Goal: Task Accomplishment & Management: Manage account settings

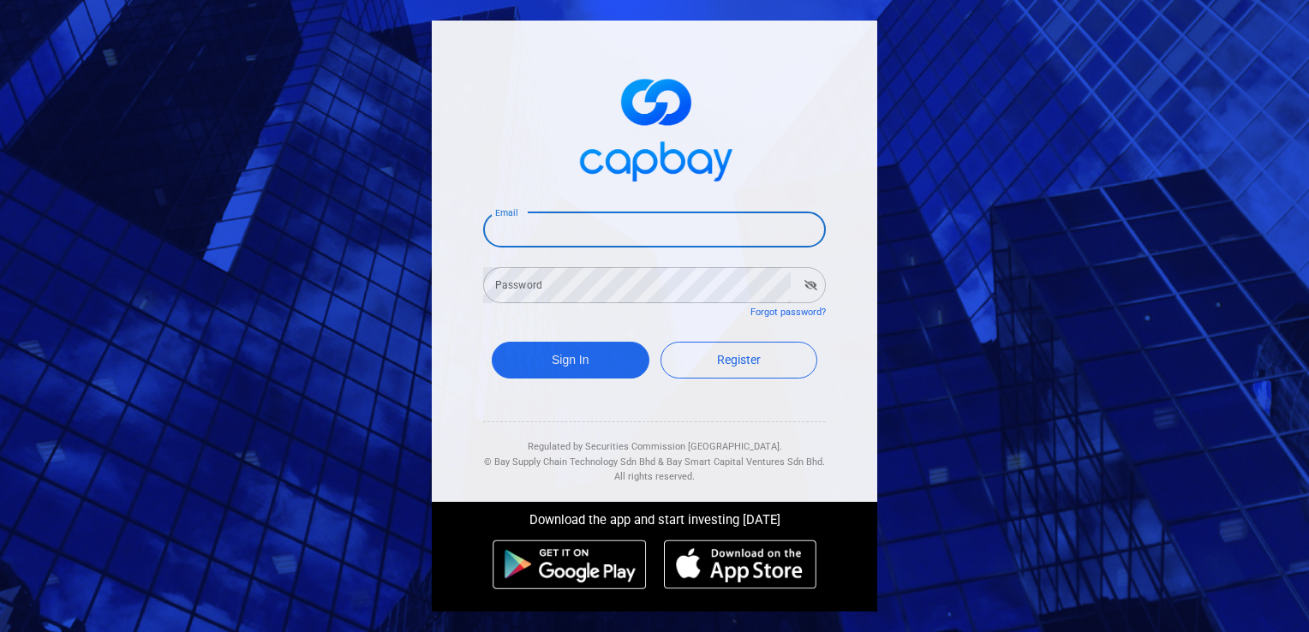
click at [583, 238] on input "Email" at bounding box center [654, 230] width 343 height 36
type input "[EMAIL_ADDRESS][DOMAIN_NAME]"
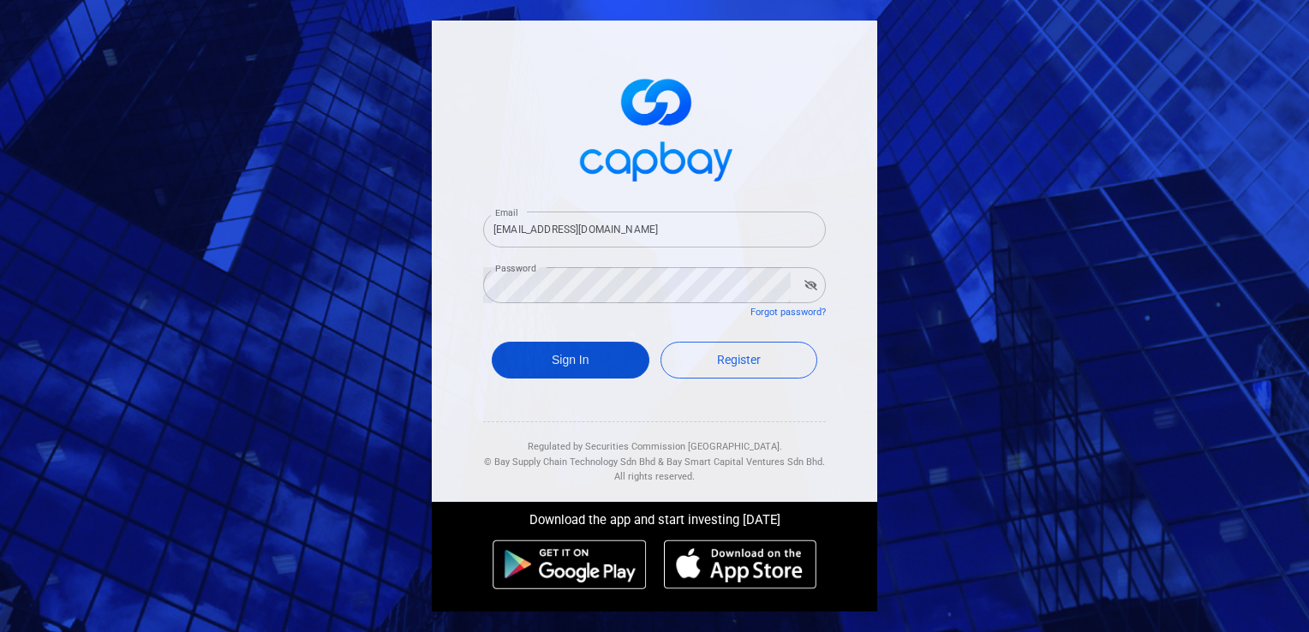
click at [582, 358] on button "Sign In" at bounding box center [571, 360] width 158 height 37
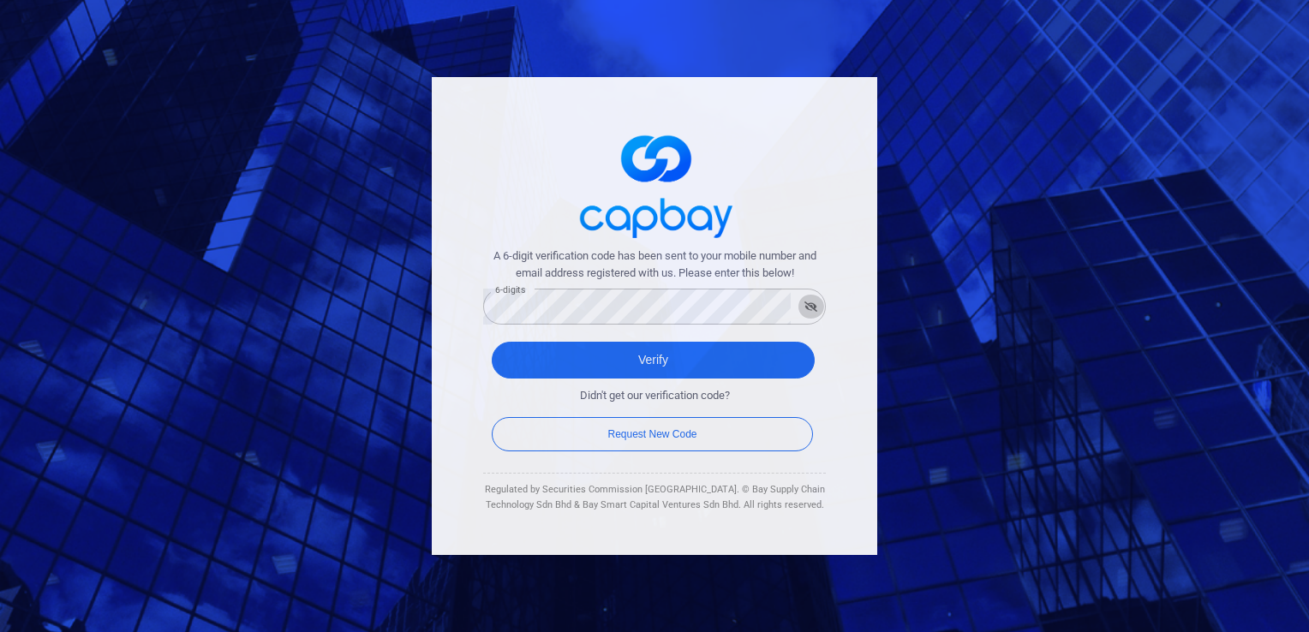
click at [812, 309] on icon "button" at bounding box center [811, 307] width 13 height 10
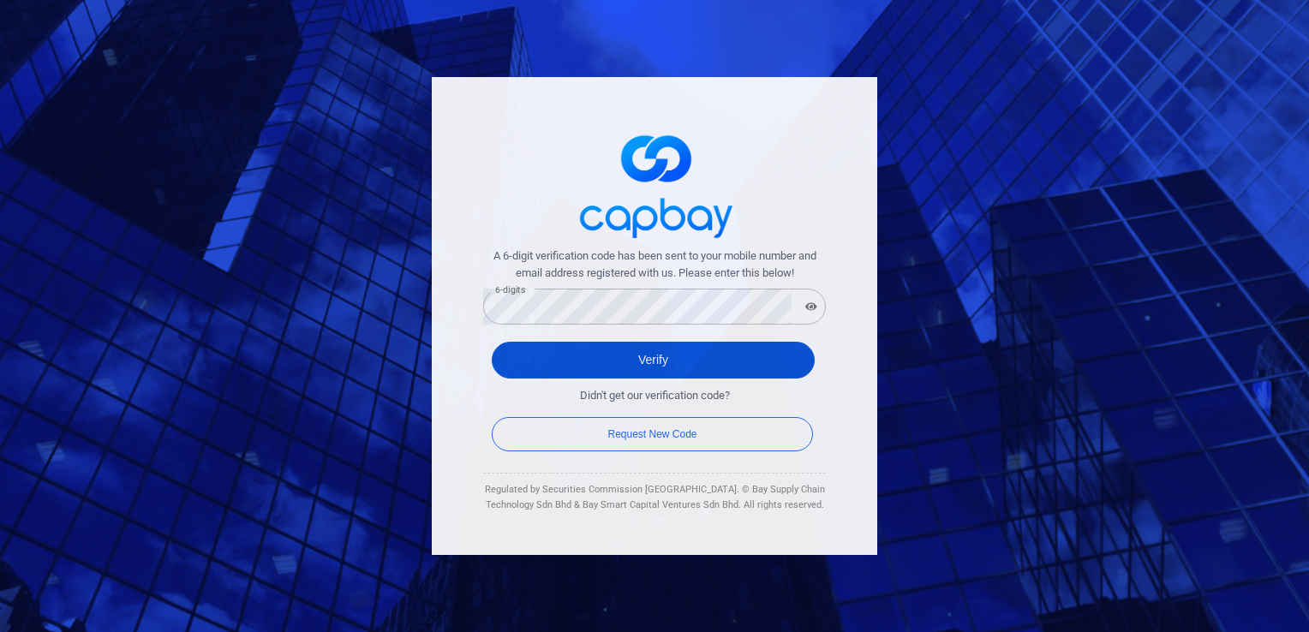
click at [691, 358] on button "Verify" at bounding box center [653, 360] width 323 height 37
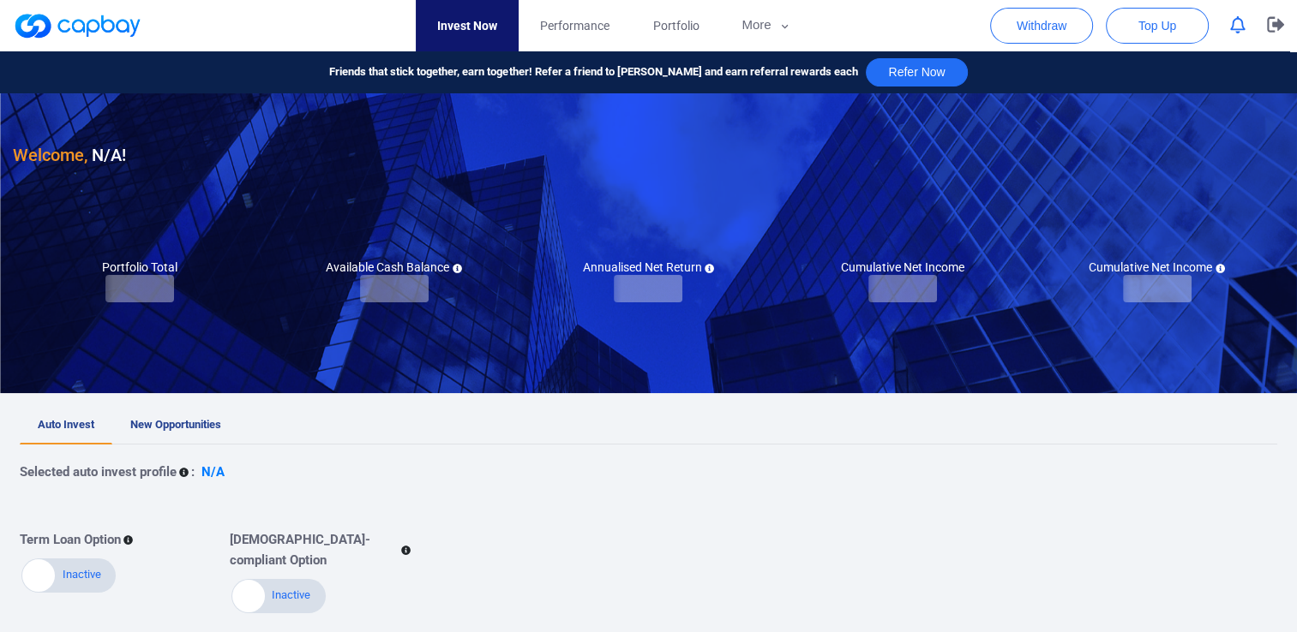
checkbox input "true"
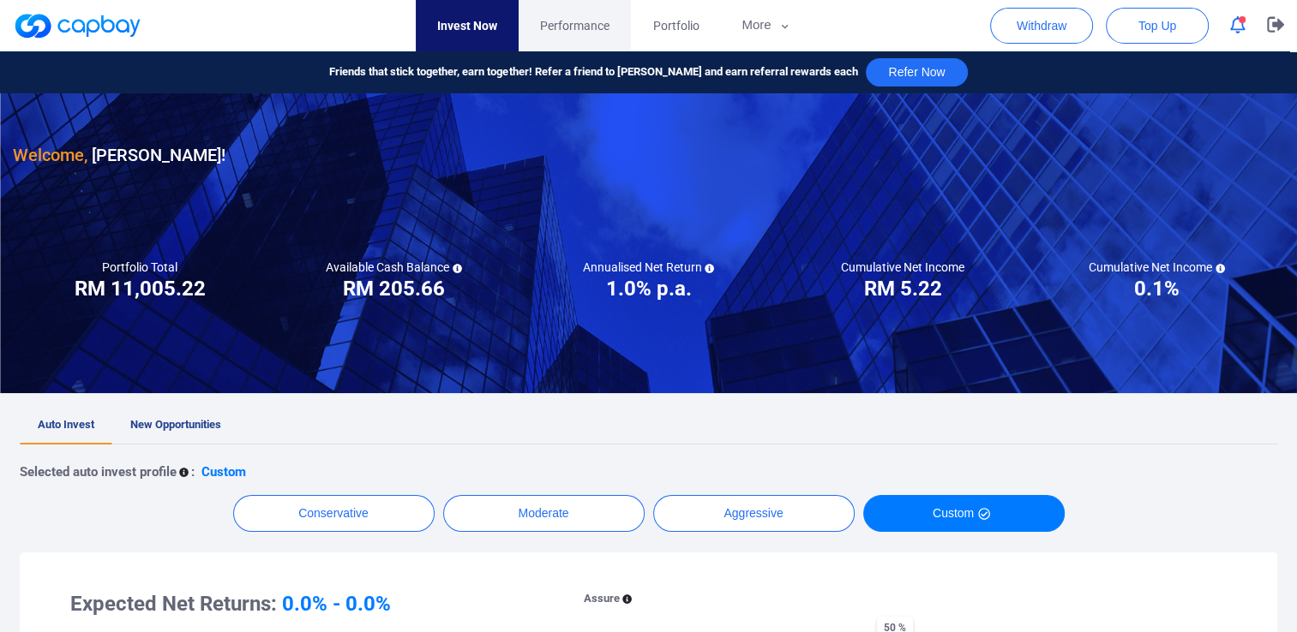
click at [573, 25] on span "Performance" at bounding box center [574, 25] width 69 height 19
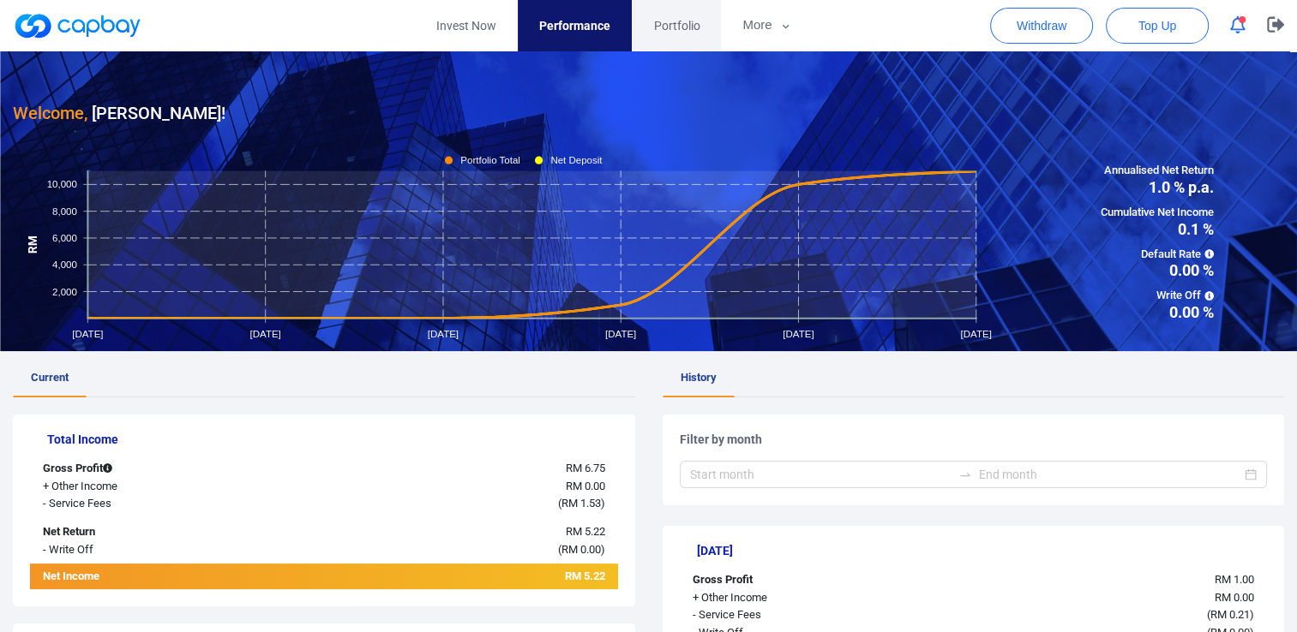
click at [679, 21] on span "Portfolio" at bounding box center [676, 25] width 46 height 19
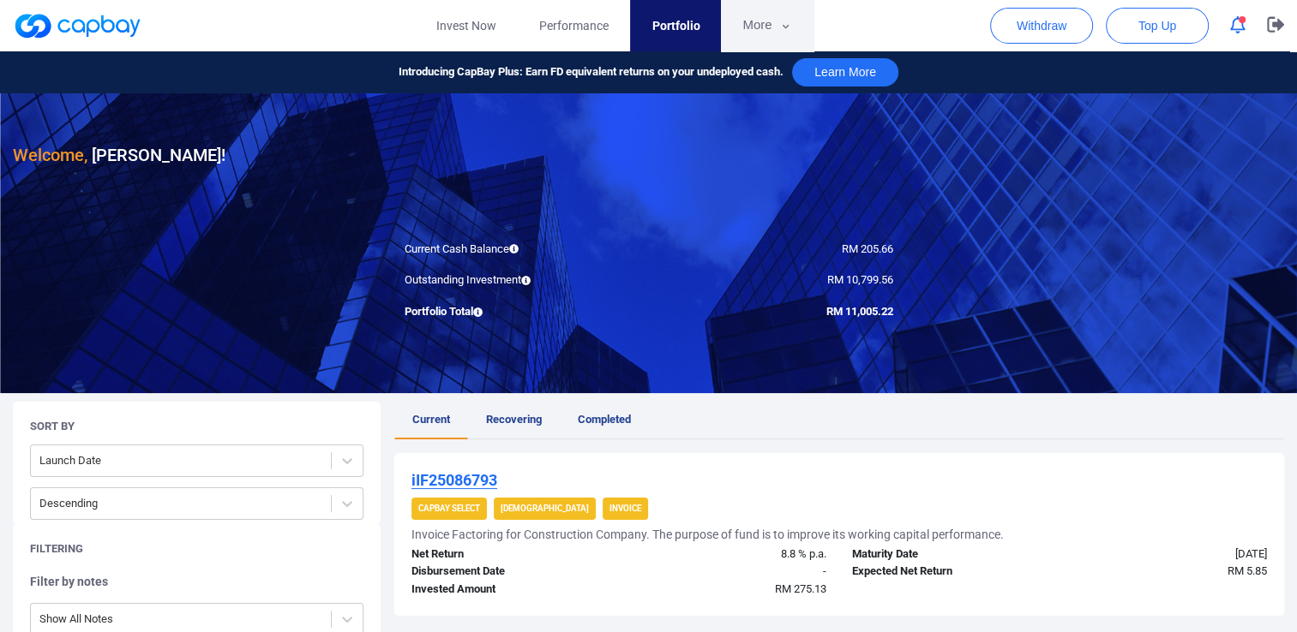
click at [758, 25] on button "More" at bounding box center [767, 25] width 92 height 51
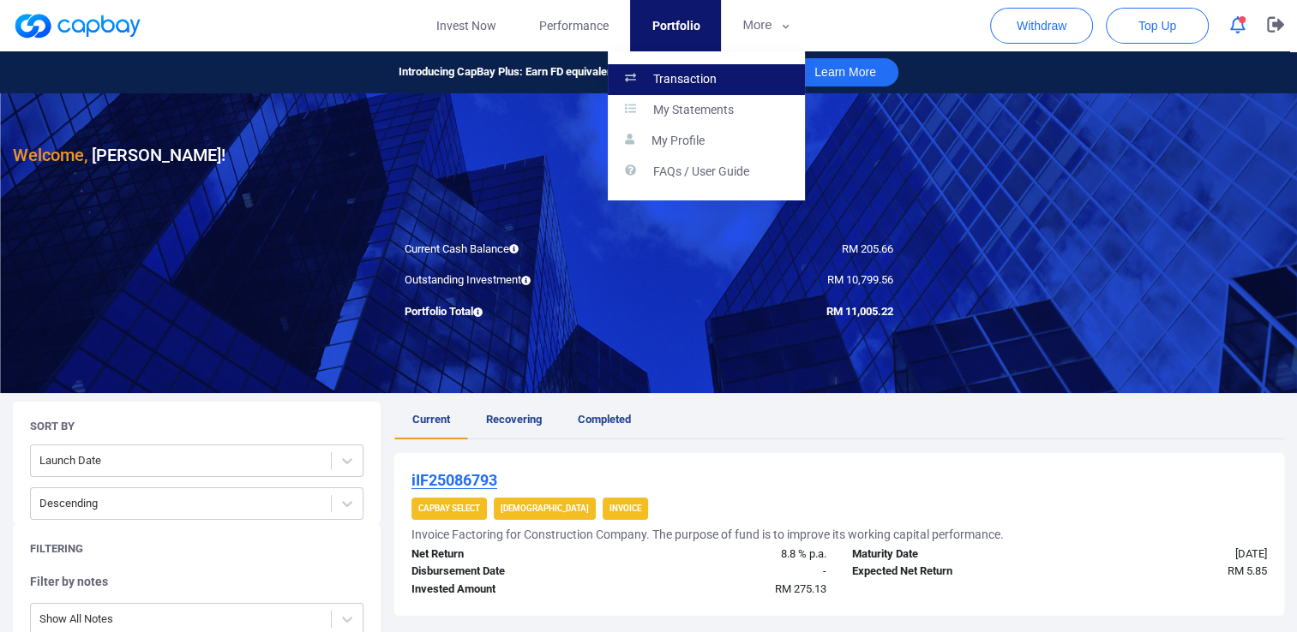
click at [671, 75] on p "Transaction" at bounding box center [684, 79] width 63 height 15
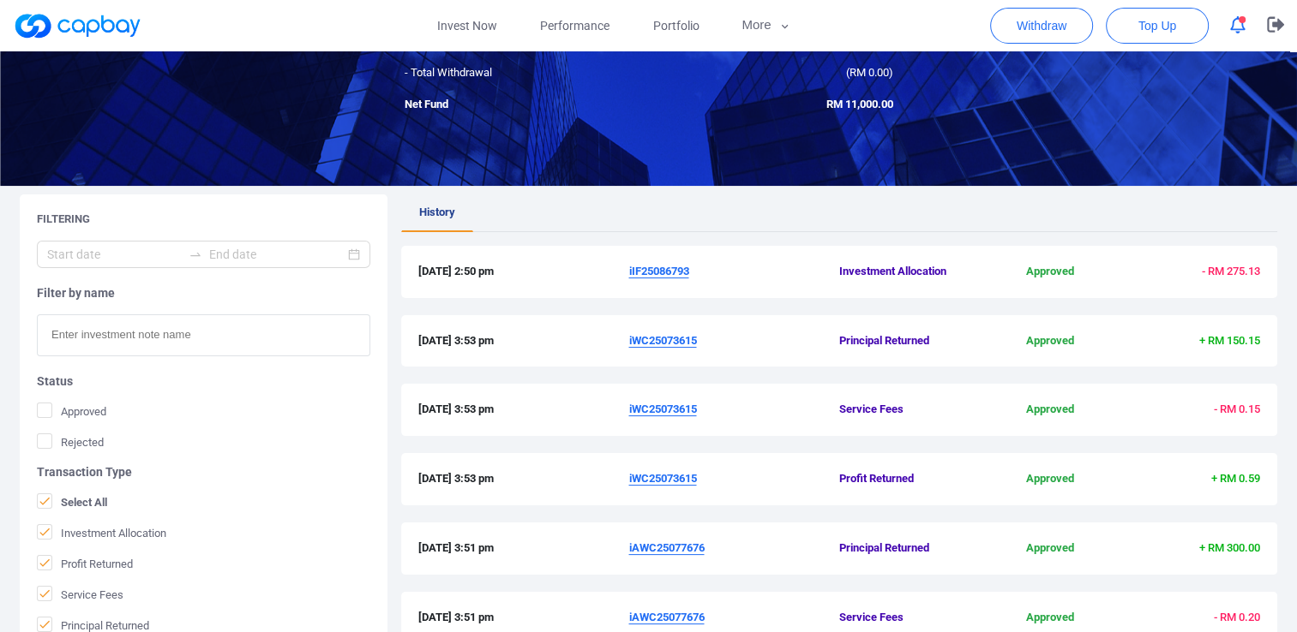
scroll to position [329, 0]
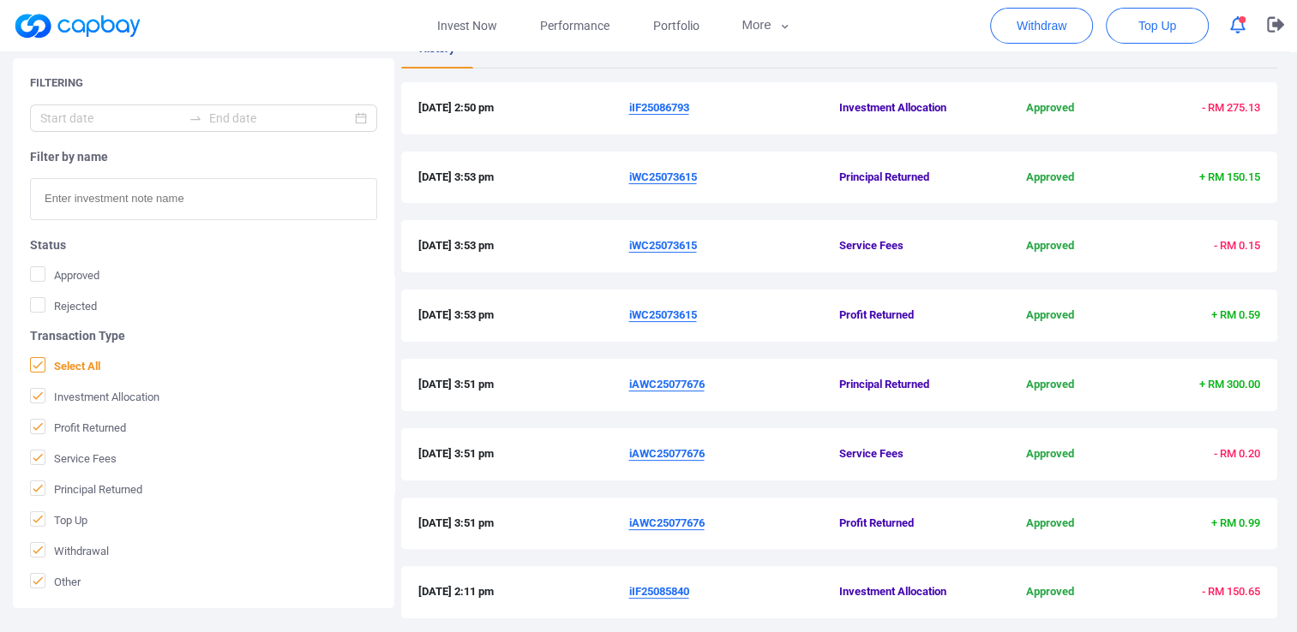
click at [42, 362] on icon at bounding box center [38, 365] width 14 height 14
click at [0, 0] on input "Select All" at bounding box center [0, 0] width 0 height 0
click at [35, 427] on icon at bounding box center [38, 427] width 14 height 14
click at [0, 0] on input "Profit Returned" at bounding box center [0, 0] width 0 height 0
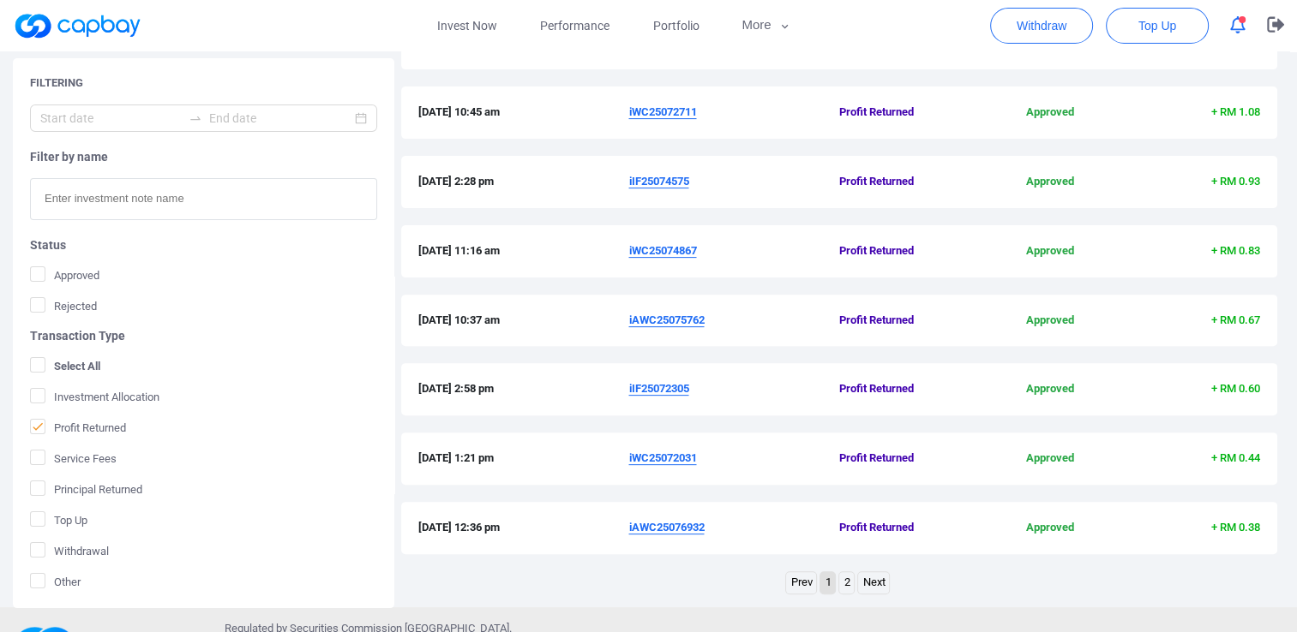
scroll to position [586, 0]
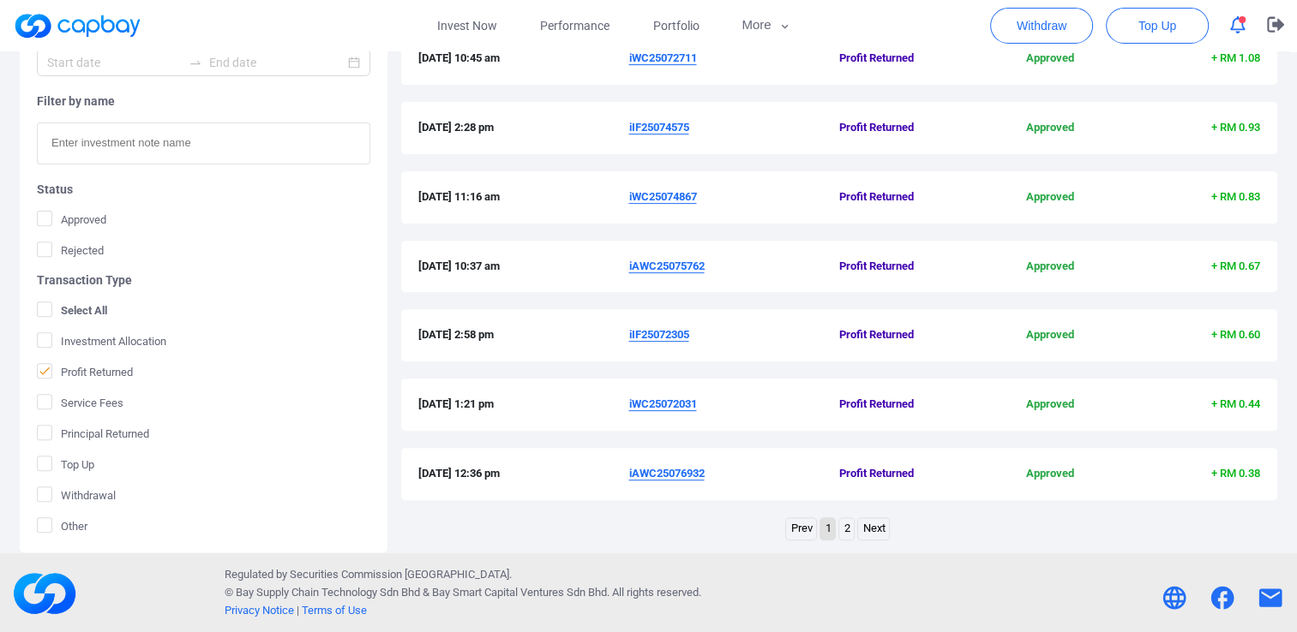
click at [878, 530] on link "Next" at bounding box center [873, 528] width 31 height 21
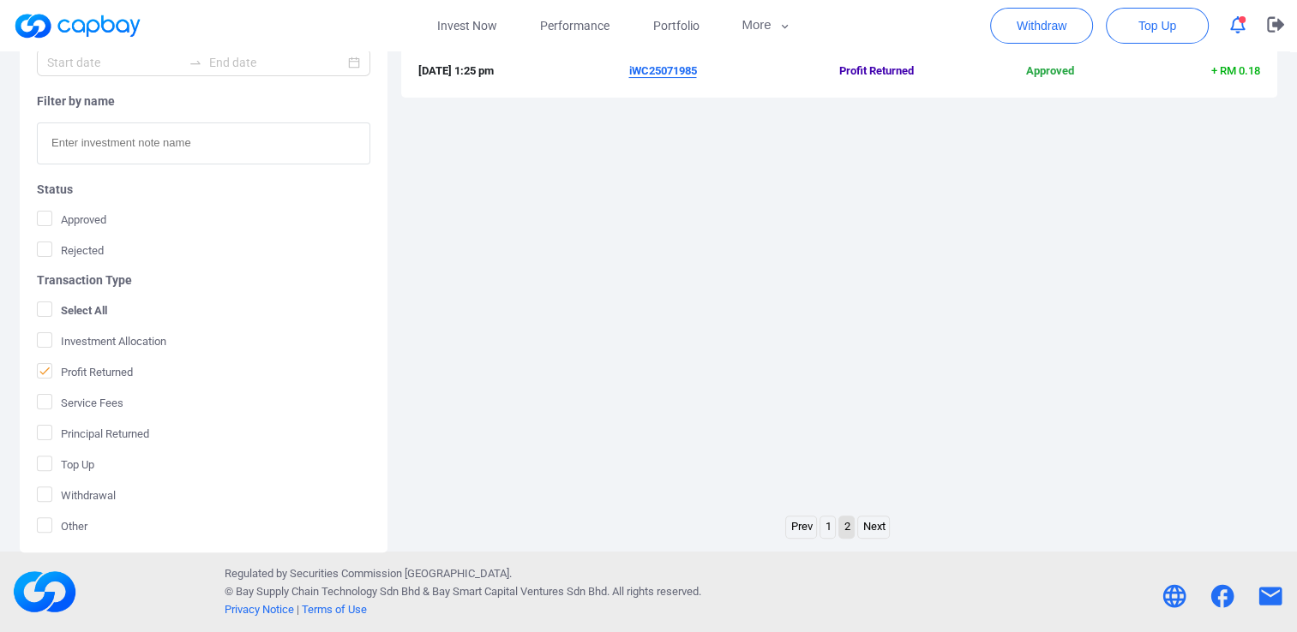
click at [805, 530] on link "Prev" at bounding box center [801, 527] width 30 height 21
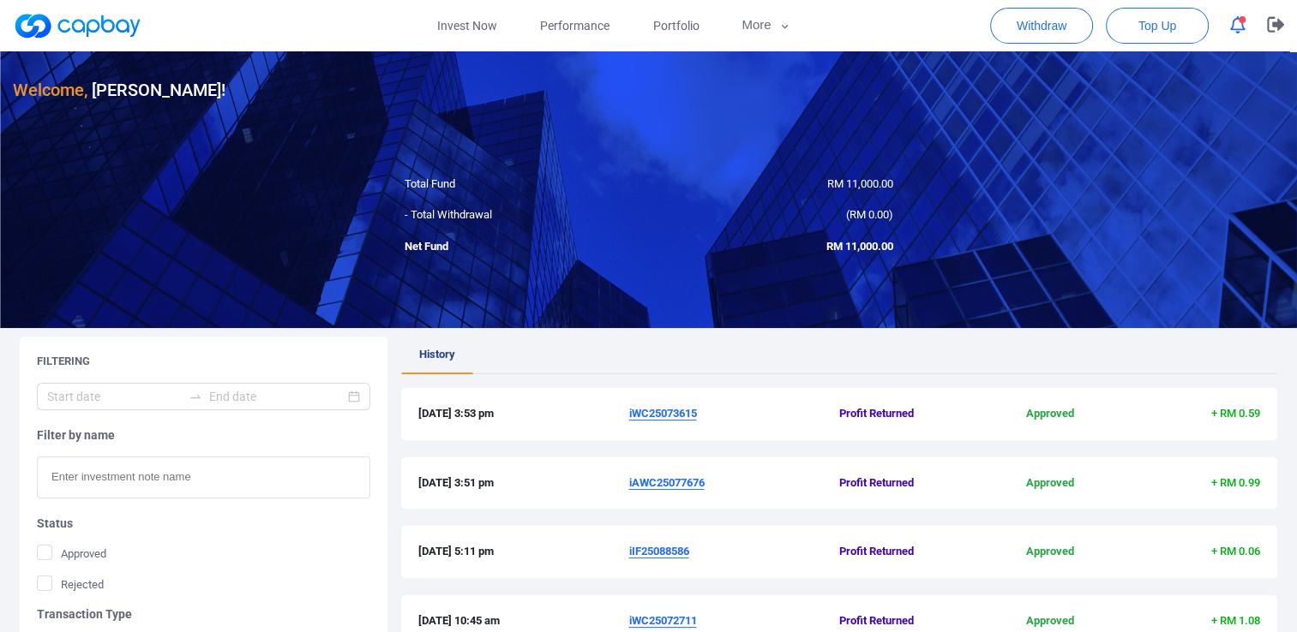
scroll to position [0, 0]
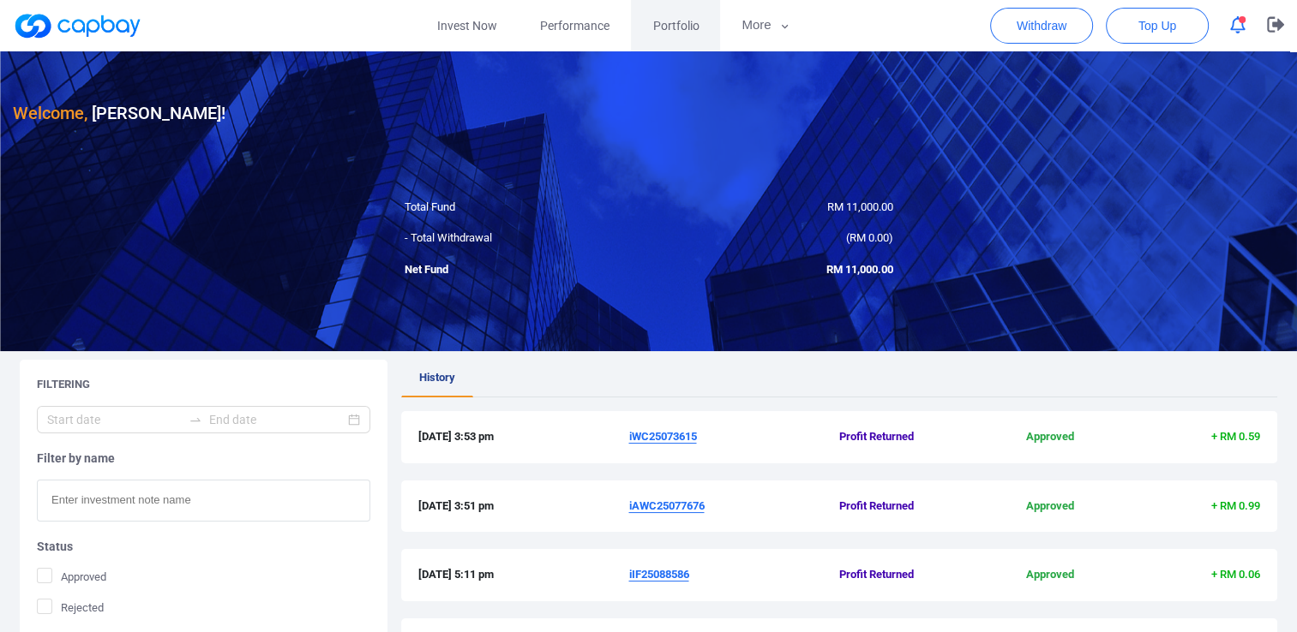
click at [670, 29] on span "Portfolio" at bounding box center [675, 25] width 46 height 19
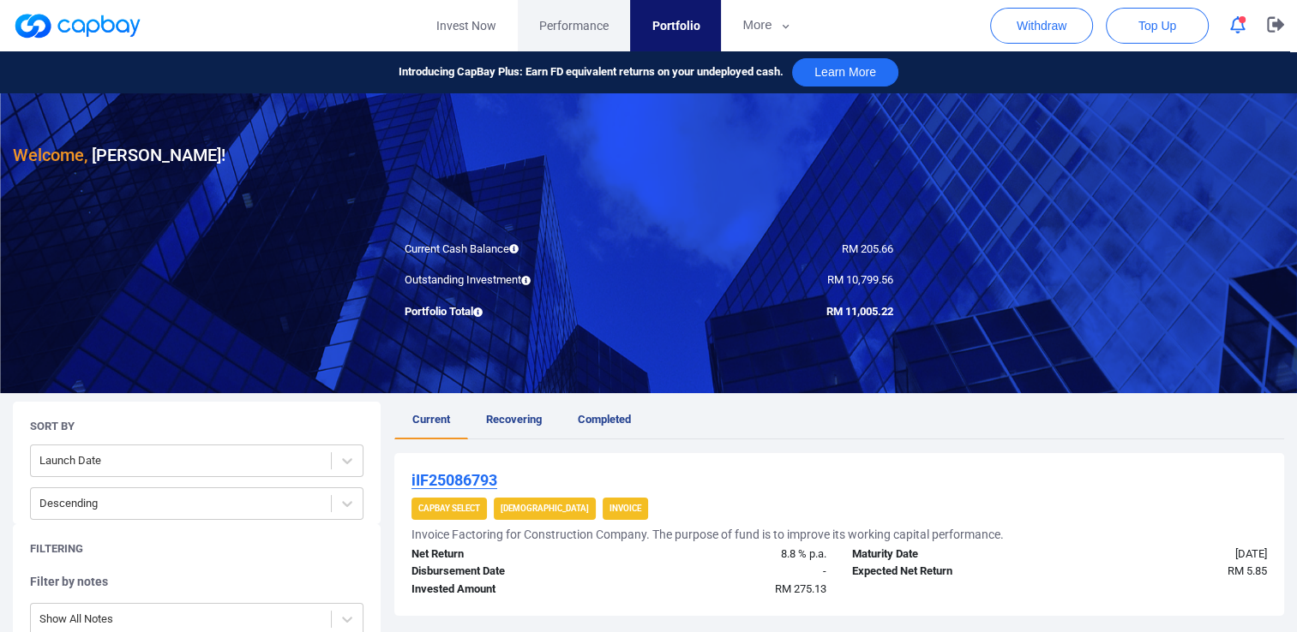
click at [579, 23] on span "Performance" at bounding box center [573, 25] width 69 height 19
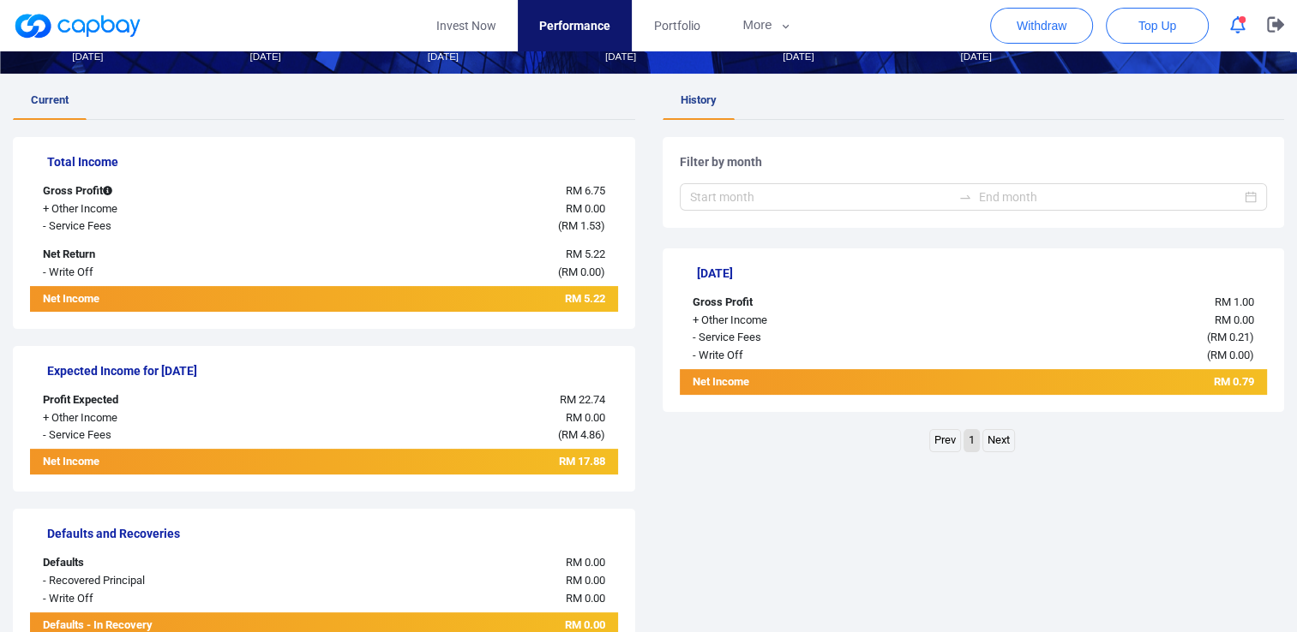
scroll to position [228, 0]
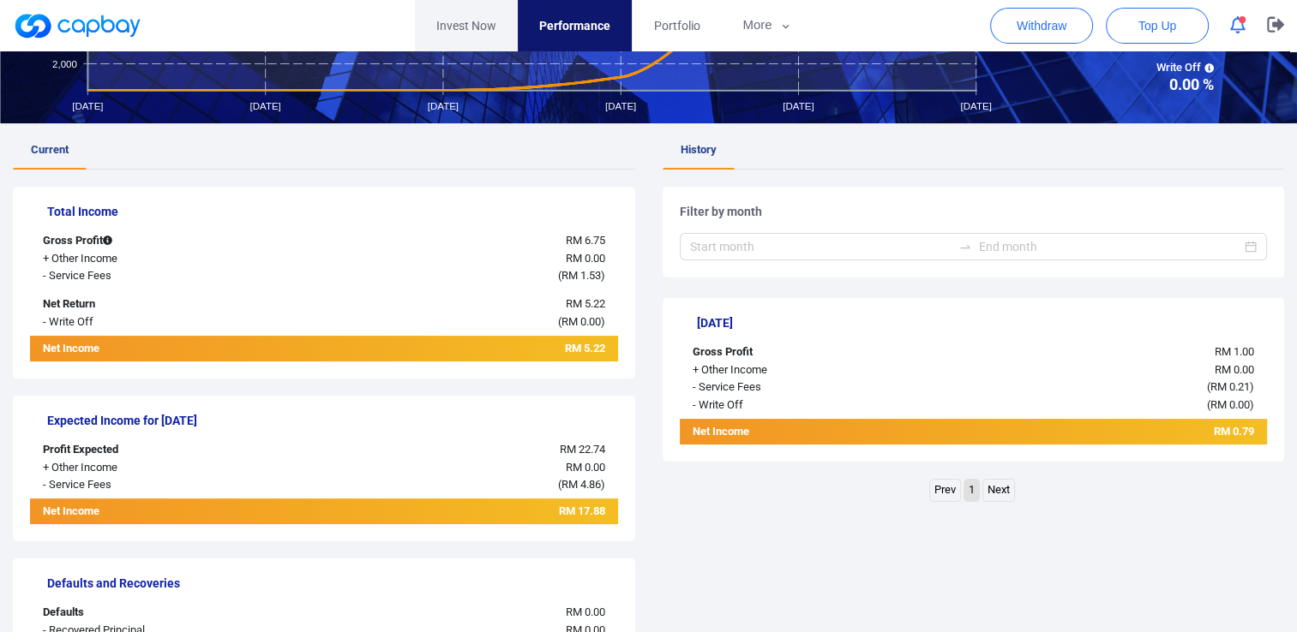
click at [455, 27] on link "Invest Now" at bounding box center [466, 25] width 103 height 51
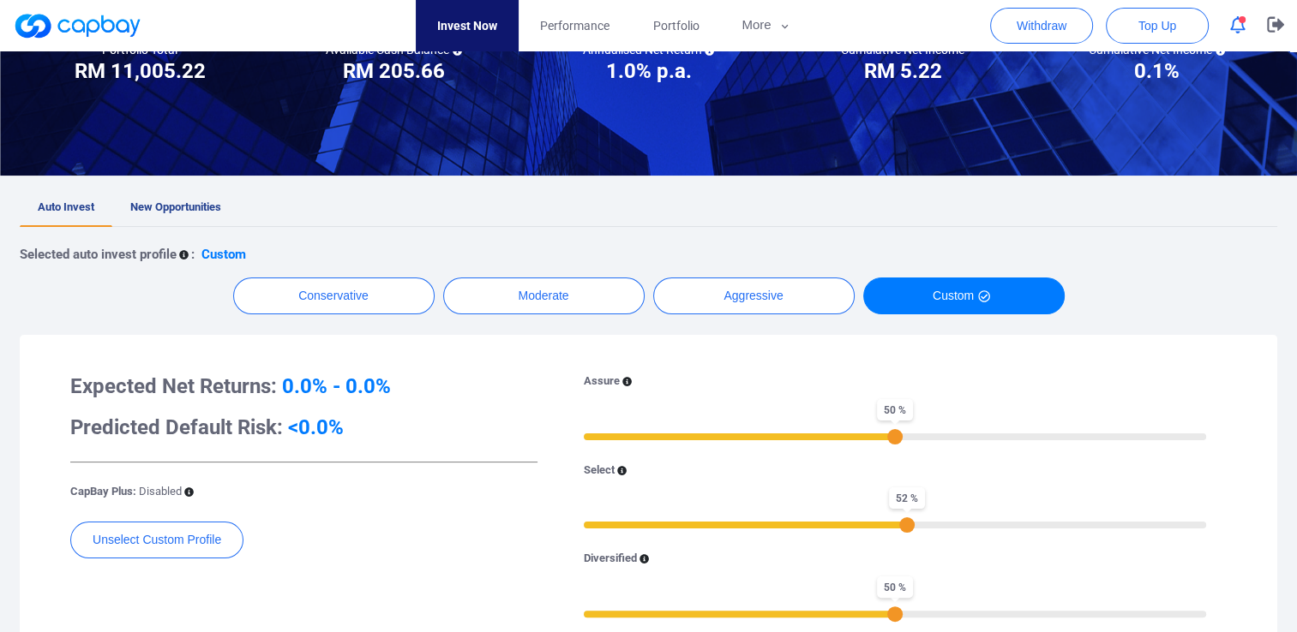
scroll to position [86, 0]
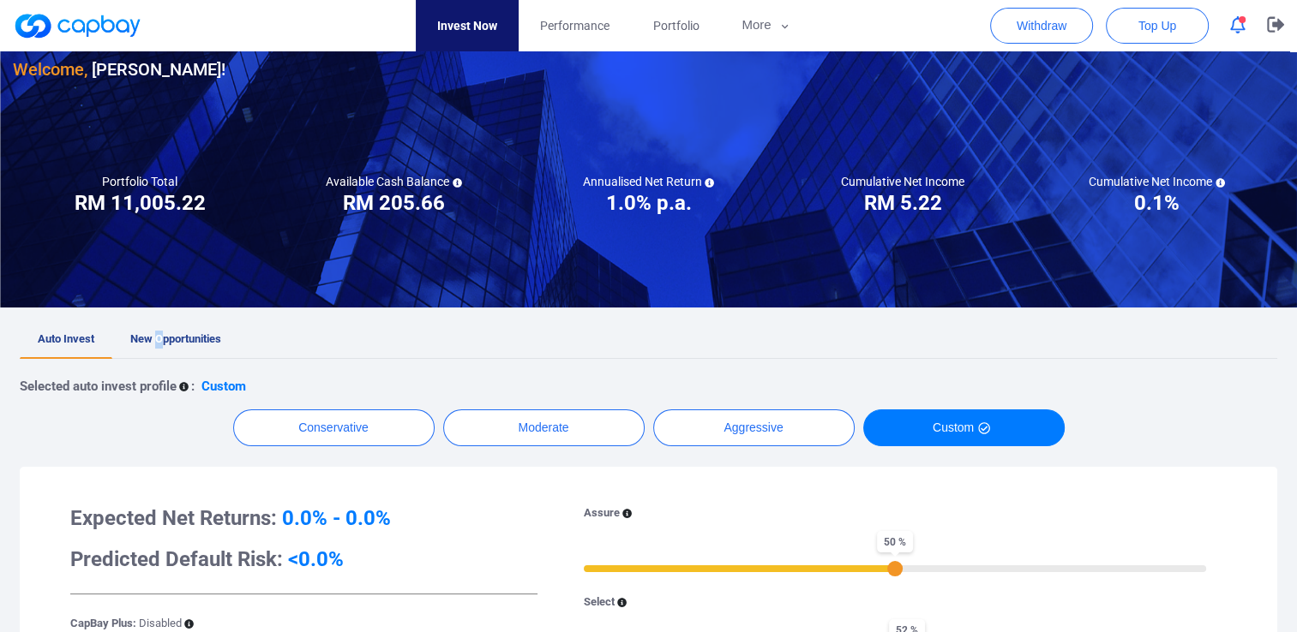
click at [159, 337] on span "New Opportunities" at bounding box center [175, 339] width 91 height 13
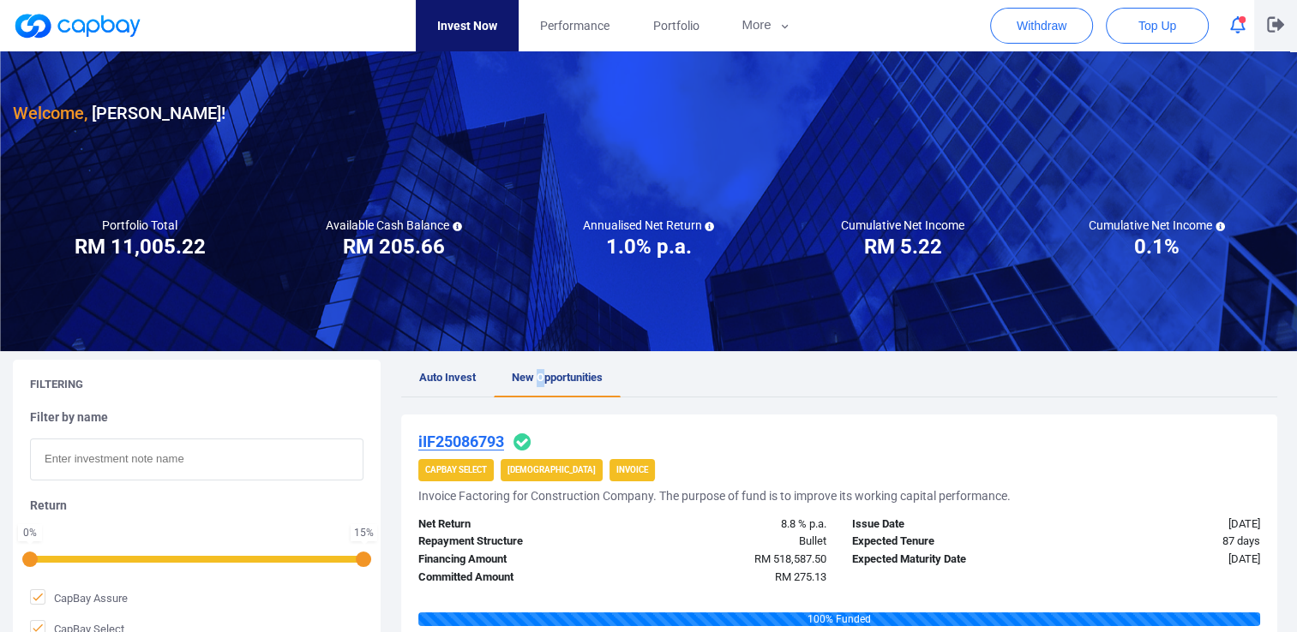
click at [1276, 24] on icon "button" at bounding box center [1275, 24] width 17 height 15
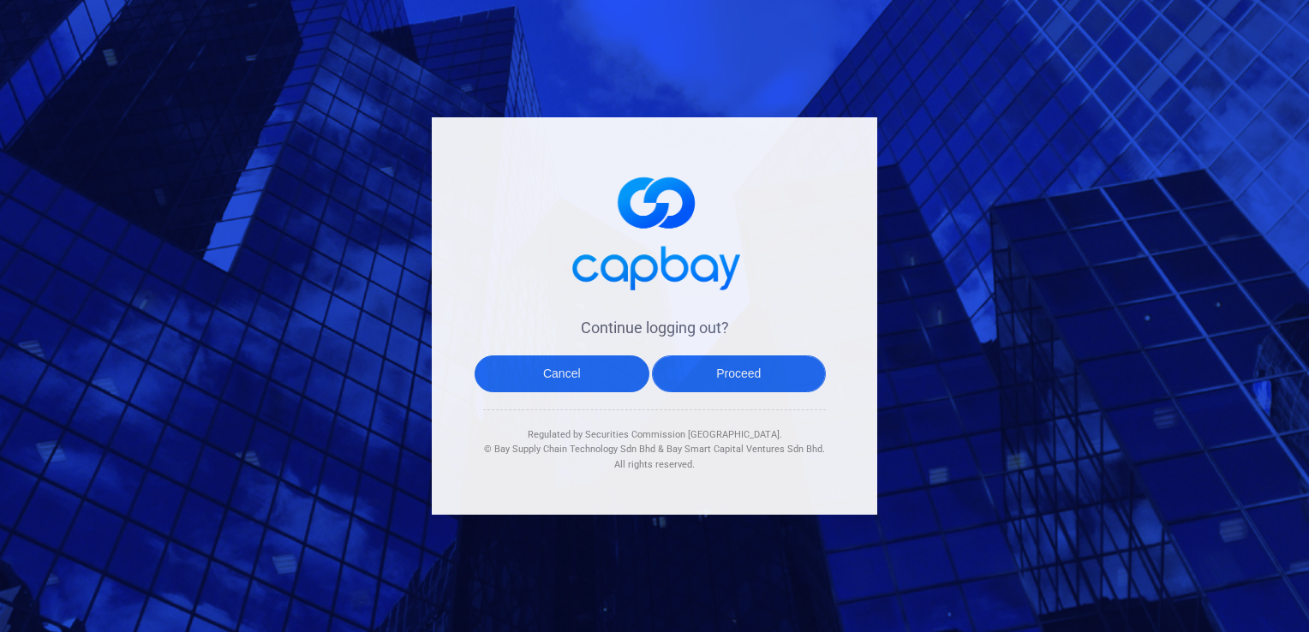
click at [737, 375] on button "Proceed" at bounding box center [739, 374] width 175 height 37
